Goal: Communication & Community: Ask a question

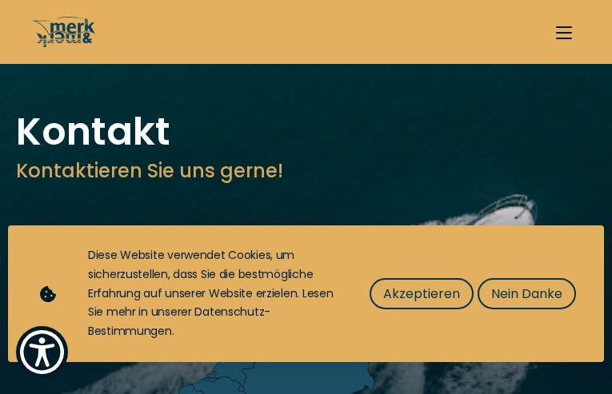
type input "N/A"
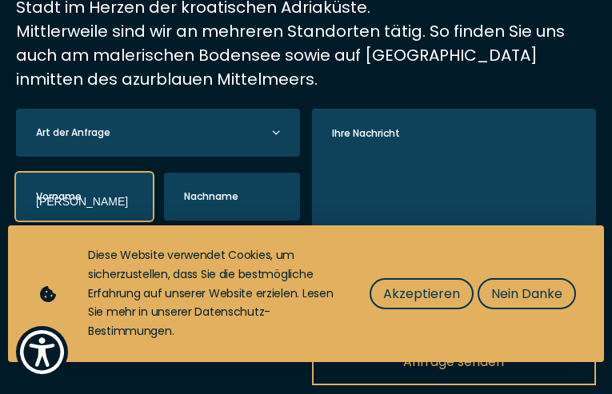
type input "[PERSON_NAME]"
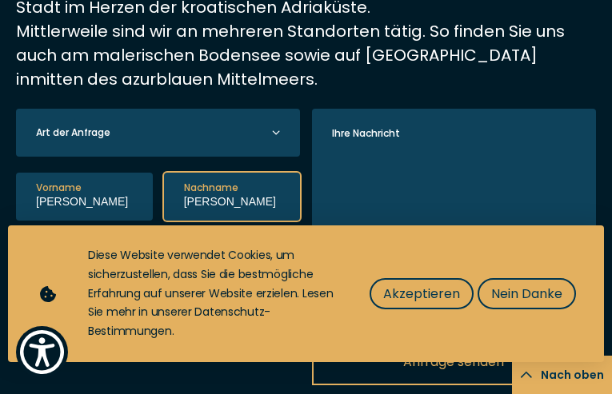
type input "[PERSON_NAME]"
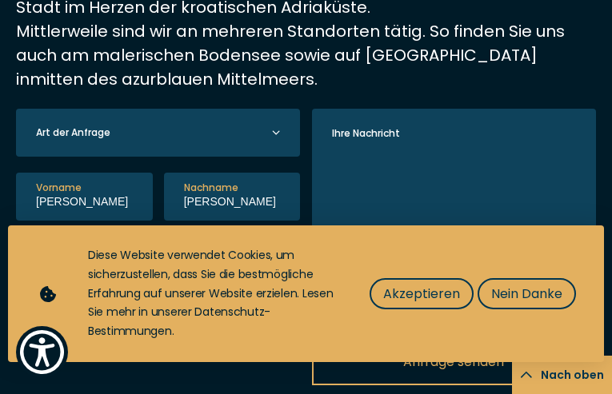
type input "[PHONE_NUMBER]"
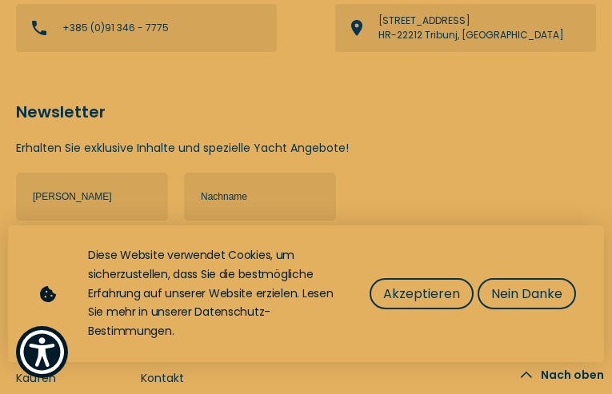
type input "[PERSON_NAME]"
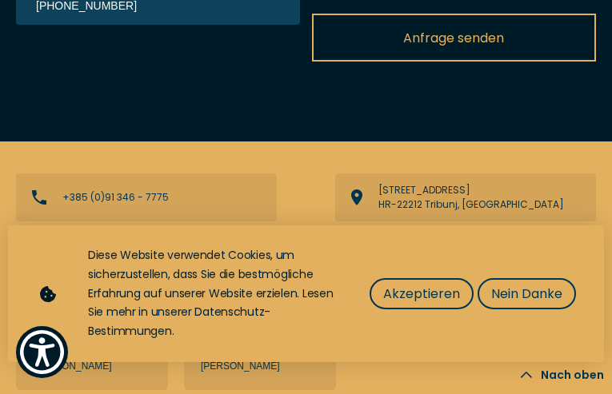
type input "[EMAIL_ADDRESS][DOMAIN_NAME]"
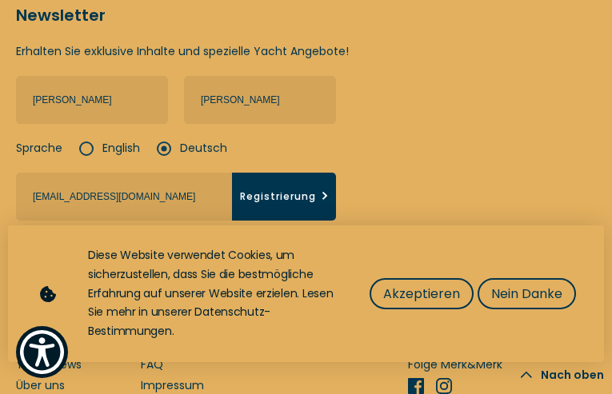
type input "[EMAIL_ADDRESS][DOMAIN_NAME]"
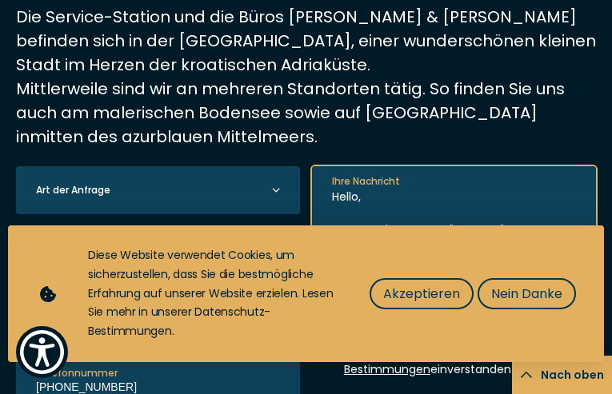
scroll to position [29, 0]
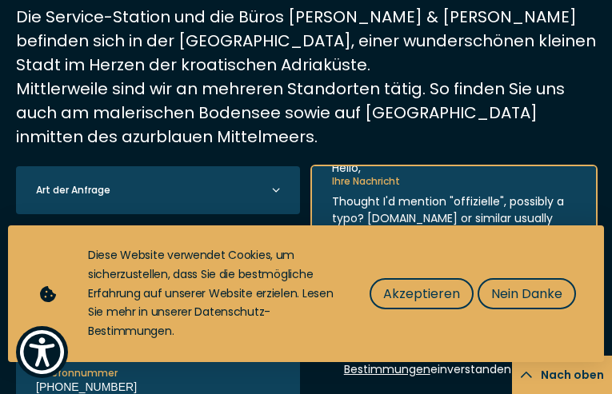
type textarea "Hello, Thought I'd mention "offizielle", possibly a typo? [DOMAIN_NAME] or simi…"
